Goal: Task Accomplishment & Management: Use online tool/utility

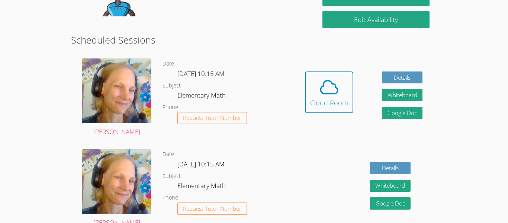
scroll to position [148, 0]
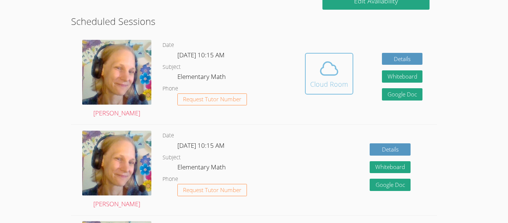
click at [329, 71] on icon at bounding box center [329, 68] width 21 height 21
click at [315, 64] on span at bounding box center [329, 68] width 38 height 21
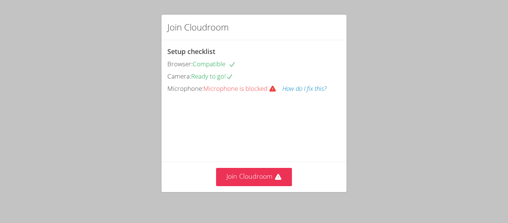
click at [308, 91] on button "How do I fix this?" at bounding box center [304, 88] width 44 height 11
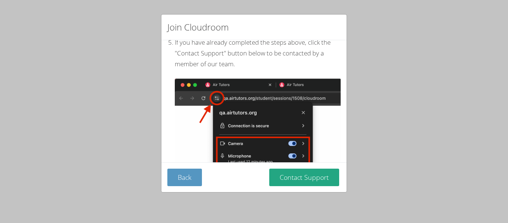
scroll to position [89, 0]
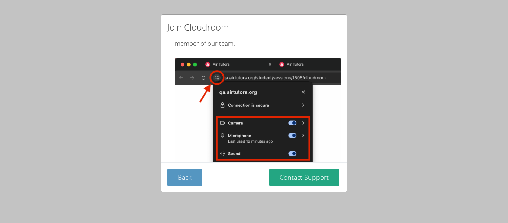
drag, startPoint x: 22, startPoint y: 112, endPoint x: 16, endPoint y: 107, distance: 7.4
click at [16, 107] on div "Join Cloudroom At the top of your browser, click the Settings Icon (circled in …" at bounding box center [254, 111] width 508 height 223
click at [189, 179] on button "Back" at bounding box center [184, 176] width 35 height 17
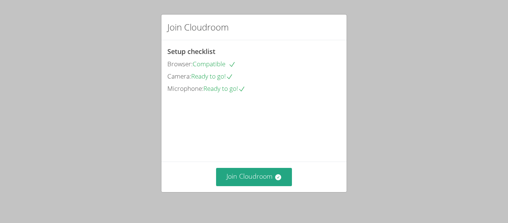
click at [231, 93] on div "Microphone: Ready to go!" at bounding box center [253, 88] width 173 height 11
click at [228, 92] on span "Ready to go!" at bounding box center [224, 88] width 42 height 9
click at [277, 183] on button "Join Cloudroom" at bounding box center [254, 177] width 76 height 18
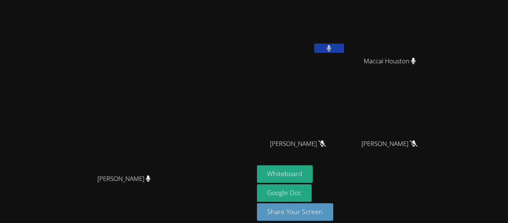
click at [344, 46] on button at bounding box center [329, 48] width 30 height 9
click at [345, 41] on video at bounding box center [301, 28] width 89 height 50
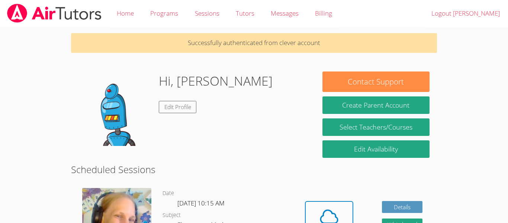
drag, startPoint x: 316, startPoint y: 205, endPoint x: 313, endPoint y: 199, distance: 6.0
click at [313, 199] on div "Hidden Cloud Room Details Whiteboard Hidden Google Doc" at bounding box center [363, 227] width 146 height 90
click at [319, 205] on button "Cloud Room" at bounding box center [329, 222] width 48 height 42
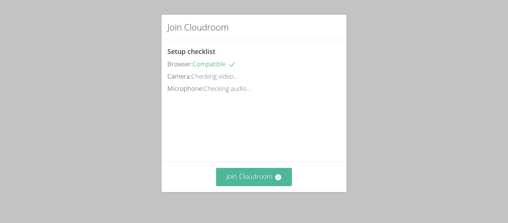
click at [258, 174] on button "Join Cloudroom" at bounding box center [254, 177] width 76 height 18
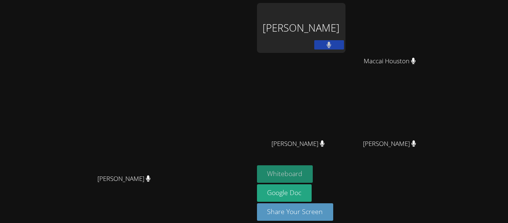
click at [313, 170] on button "Whiteboard" at bounding box center [285, 173] width 56 height 17
